Goal: Information Seeking & Learning: Learn about a topic

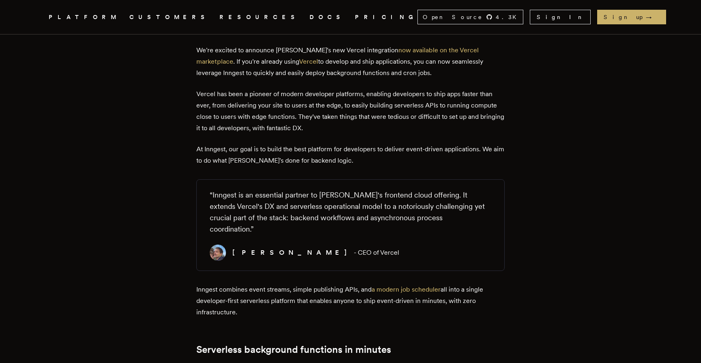
scroll to position [278, 0]
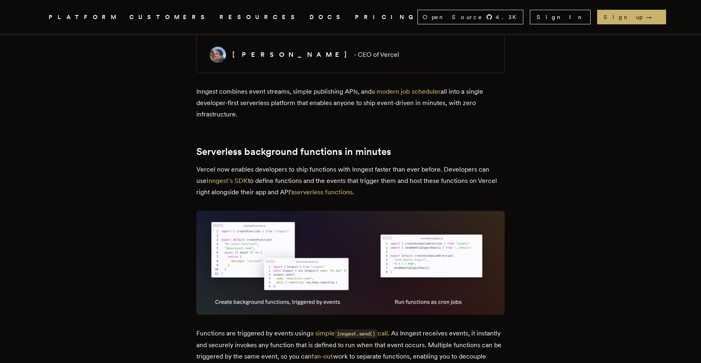
scroll to position [478, 0]
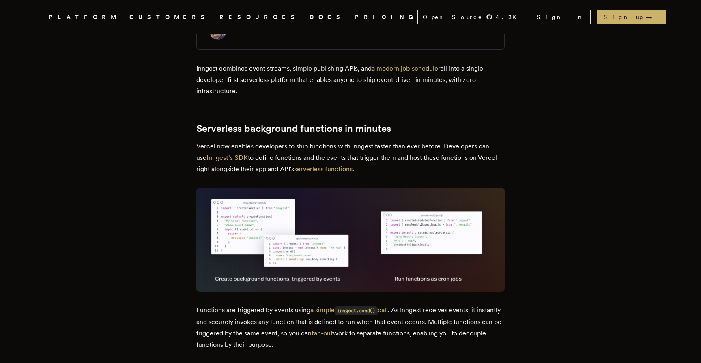
scroll to position [501, 0]
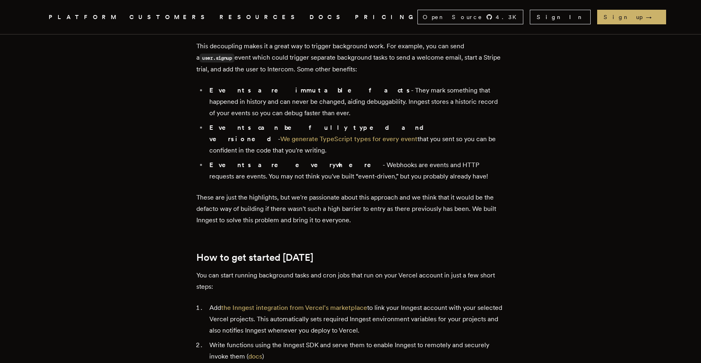
scroll to position [817, 0]
click at [522, 206] on article "Vercel + Inngest: The fastest way to ship background functions [PERSON_NAME] · …" at bounding box center [350, 138] width 584 height 1842
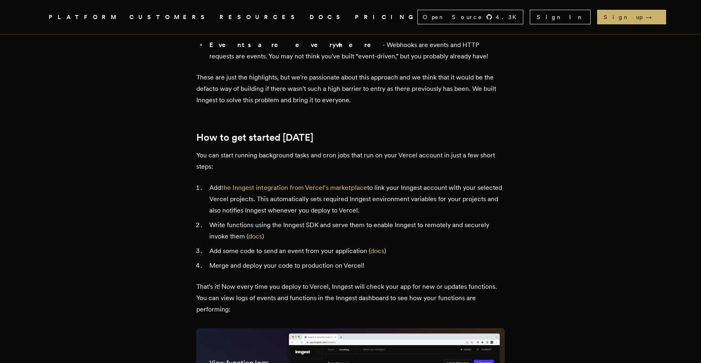
scroll to position [937, 0]
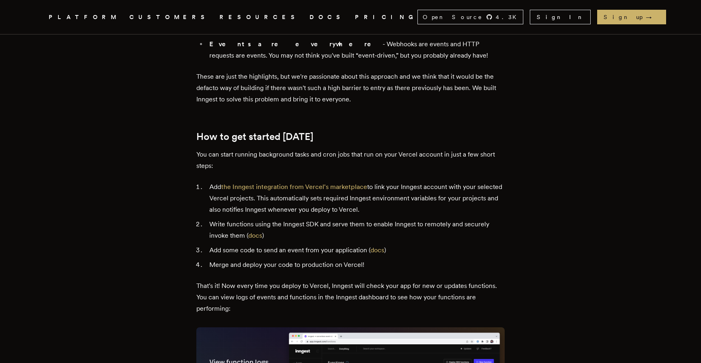
click at [528, 200] on article "Vercel + Inngest: The fastest way to ship background functions [PERSON_NAME] · …" at bounding box center [350, 18] width 584 height 1842
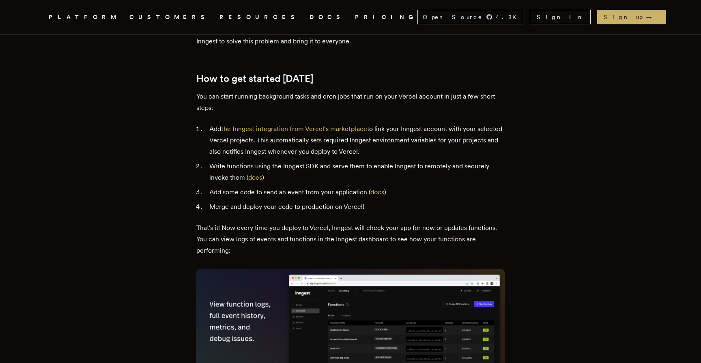
scroll to position [1011, 0]
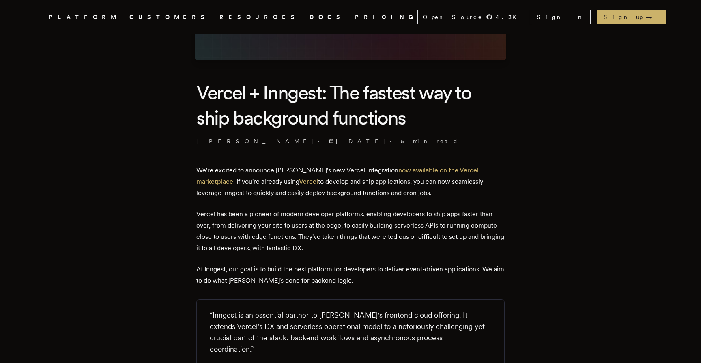
scroll to position [1190, 0]
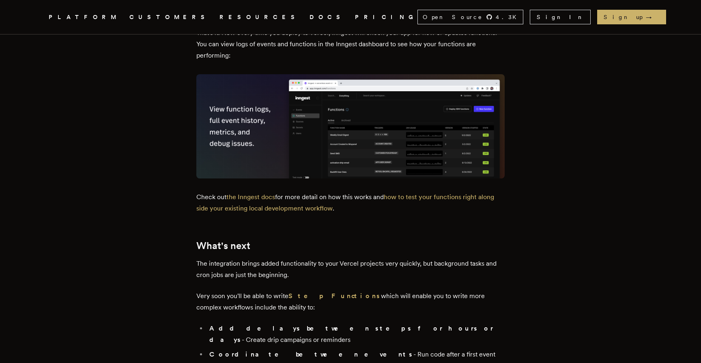
click at [445, 193] on link "how to test your functions right along side your existing local development wor…" at bounding box center [345, 202] width 298 height 19
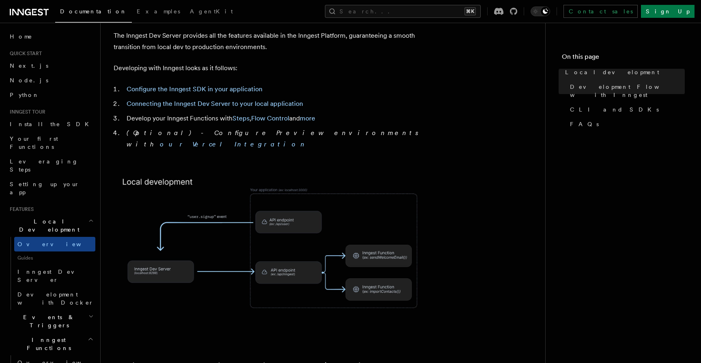
scroll to position [452, 0]
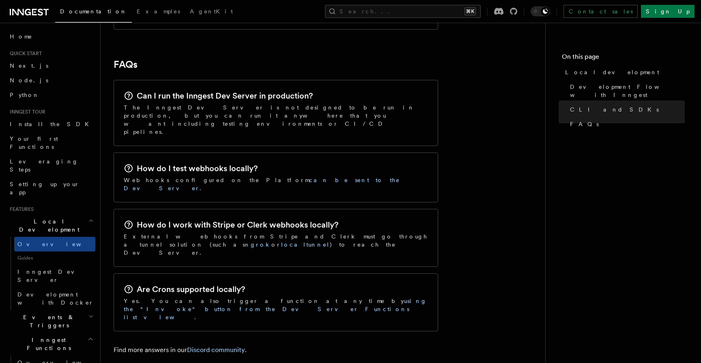
scroll to position [1236, 0]
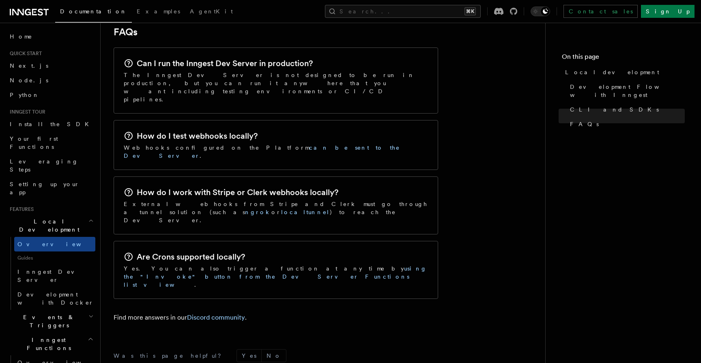
scroll to position [1301, 0]
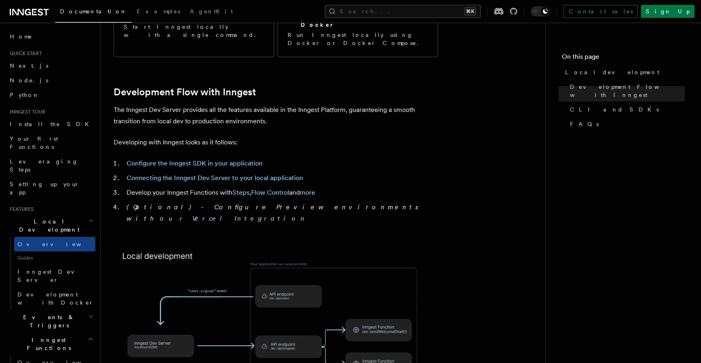
scroll to position [0, 0]
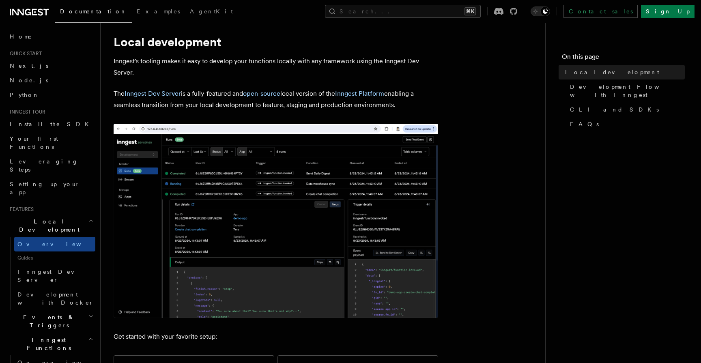
scroll to position [19, 0]
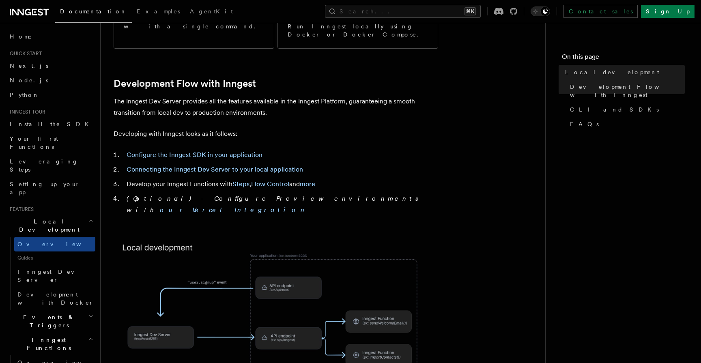
scroll to position [401, 0]
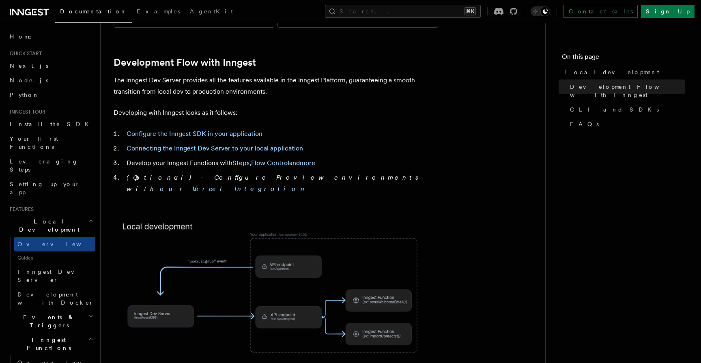
click at [582, 168] on nav "On this page Local development Development Flow with Inngest CLI and SDKs FAQs" at bounding box center [623, 193] width 156 height 340
